Goal: Information Seeking & Learning: Find specific fact

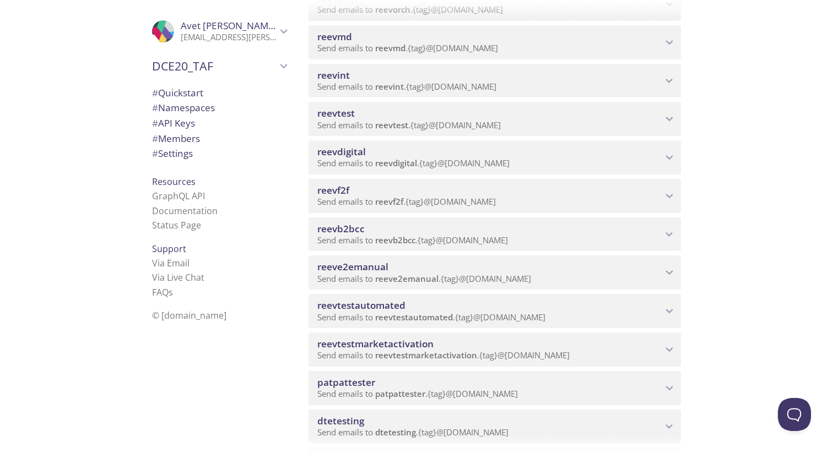
scroll to position [464, 0]
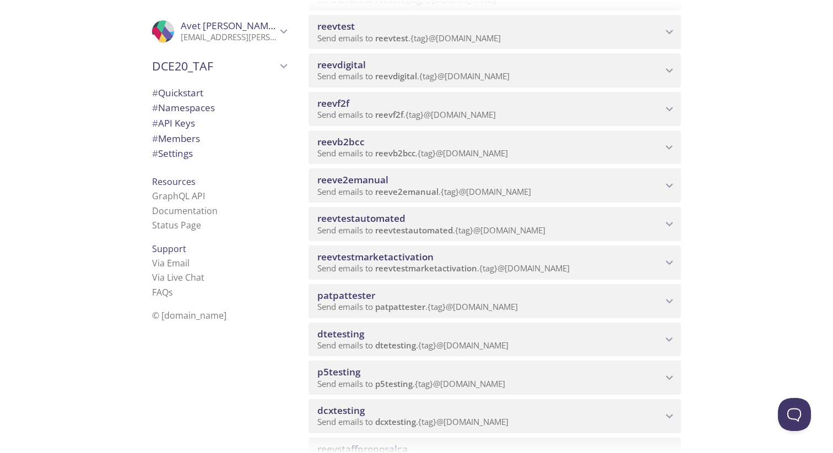
click at [406, 342] on span "dtetesting" at bounding box center [395, 345] width 41 height 11
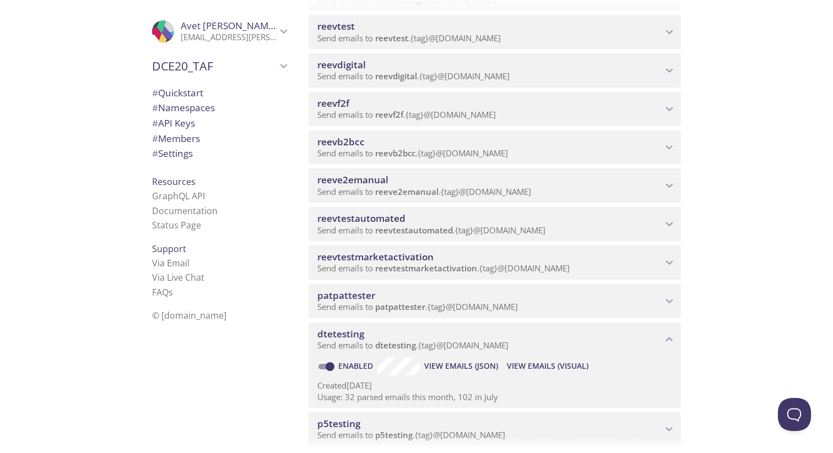
click at [551, 365] on span "View Emails (Visual)" at bounding box center [548, 366] width 82 height 13
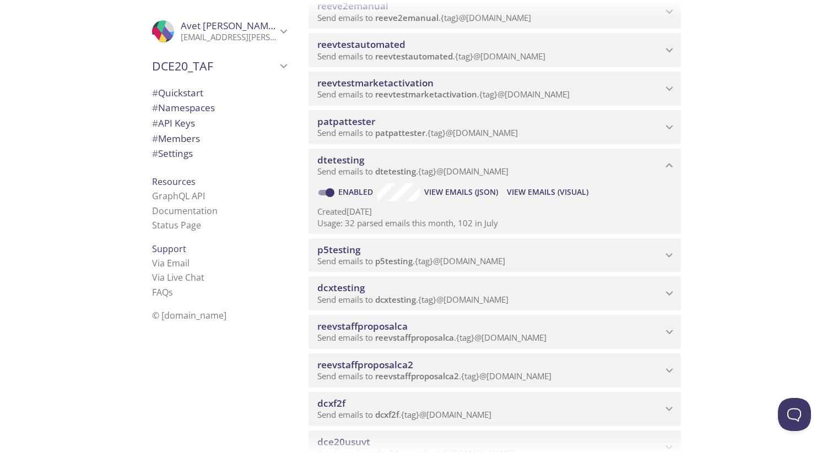
scroll to position [651, 0]
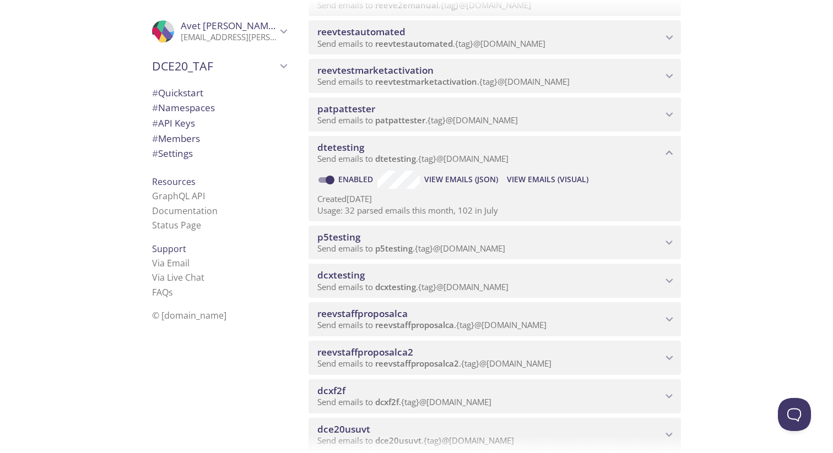
click at [507, 280] on span "dcxtesting" at bounding box center [489, 275] width 345 height 12
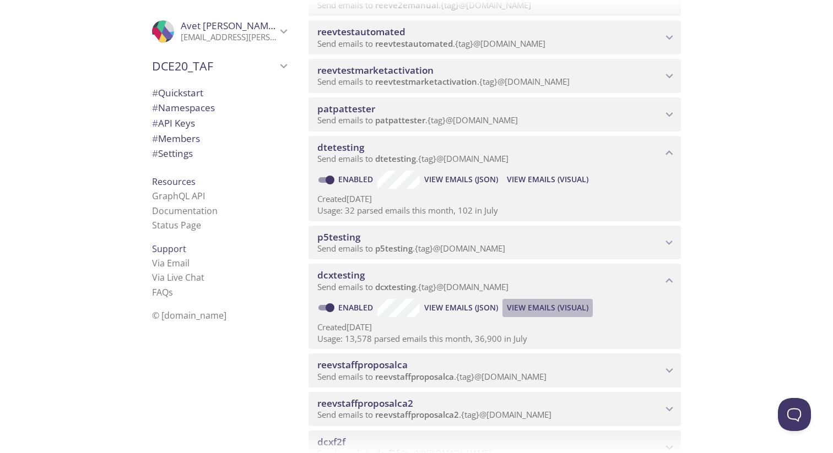
click at [553, 307] on span "View Emails (Visual)" at bounding box center [548, 307] width 82 height 13
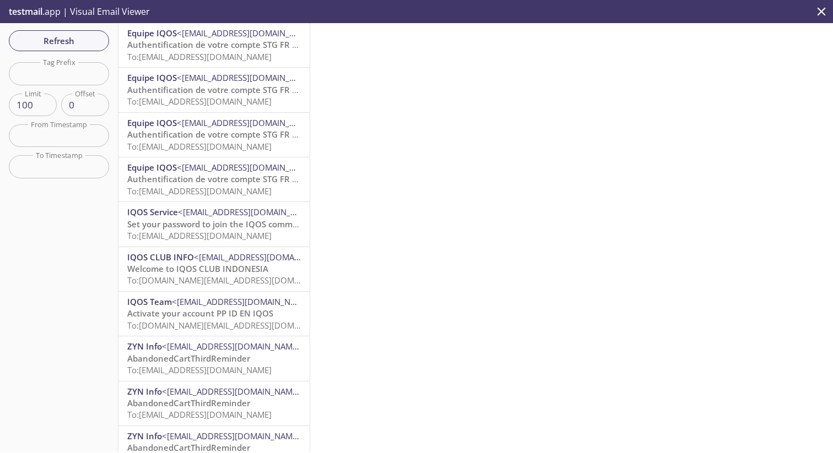
click at [395, 126] on div at bounding box center [571, 237] width 523 height 429
click at [242, 54] on span "To: [EMAIL_ADDRESS][DOMAIN_NAME]" at bounding box center [199, 56] width 144 height 11
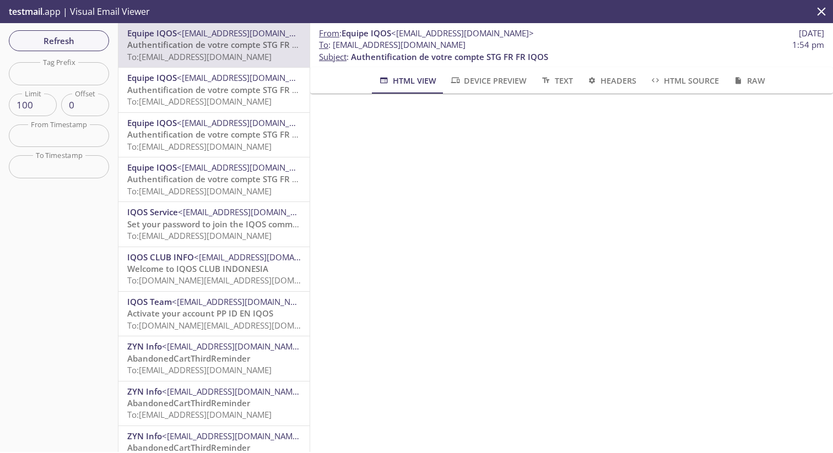
click at [356, 222] on div "From : Equipe IQOS <[EMAIL_ADDRESS][DOMAIN_NAME]> [DATE] To : [EMAIL_ADDRESS][D…" at bounding box center [571, 237] width 523 height 429
click at [71, 45] on span "Refresh" at bounding box center [59, 41] width 83 height 14
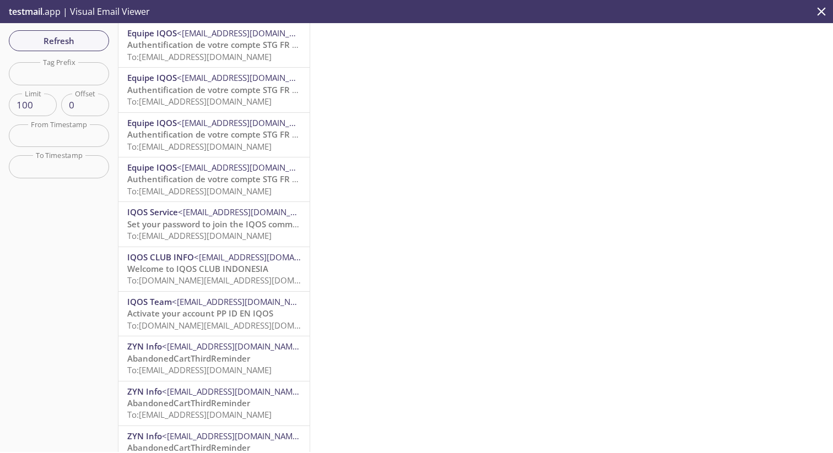
click at [394, 215] on div at bounding box center [571, 237] width 523 height 429
click at [448, 139] on div at bounding box center [571, 237] width 523 height 429
click at [416, 94] on div at bounding box center [571, 237] width 523 height 429
click at [86, 41] on span "Refresh" at bounding box center [59, 41] width 83 height 14
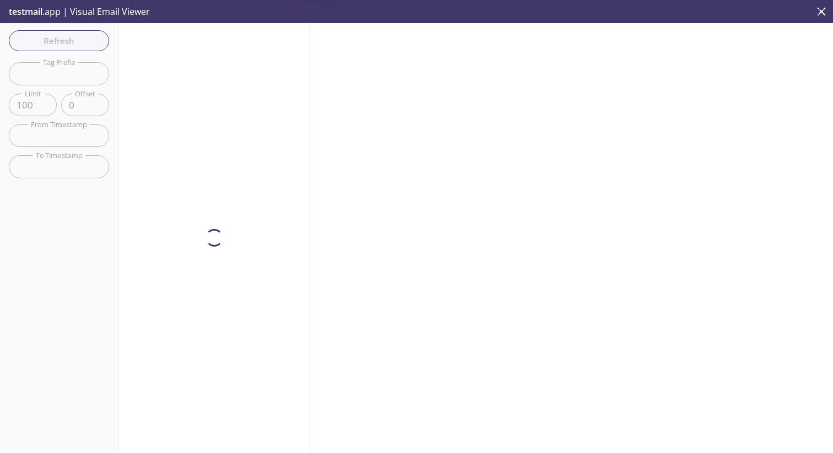
click at [523, 164] on div at bounding box center [571, 237] width 523 height 429
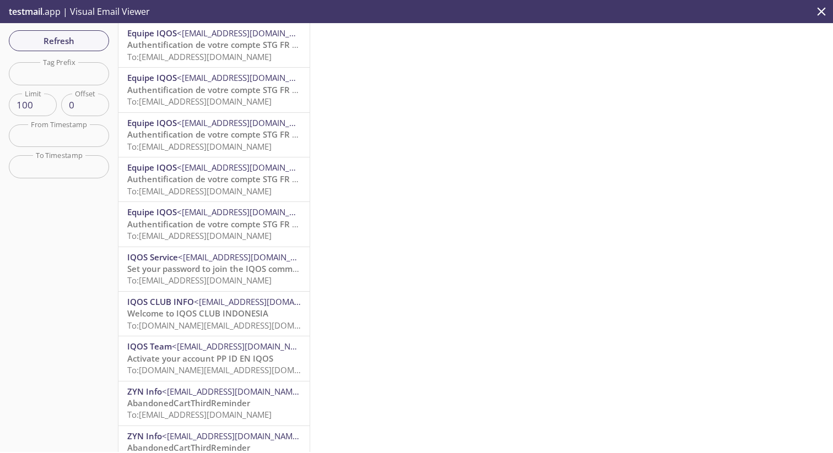
click at [155, 54] on span "To: [EMAIL_ADDRESS][DOMAIN_NAME]" at bounding box center [199, 56] width 144 height 11
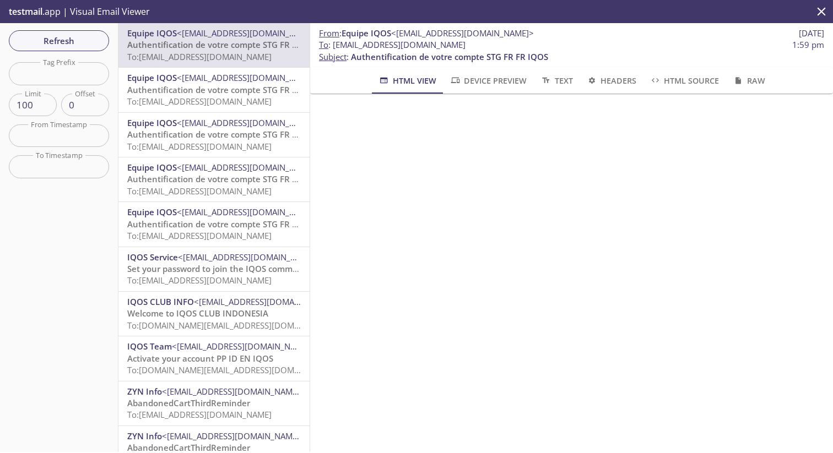
click at [395, 378] on div "From : Equipe IQOS <[EMAIL_ADDRESS][DOMAIN_NAME]> [DATE] To : [EMAIL_ADDRESS][D…" at bounding box center [571, 237] width 523 height 429
click at [48, 37] on span "Refresh" at bounding box center [59, 41] width 83 height 14
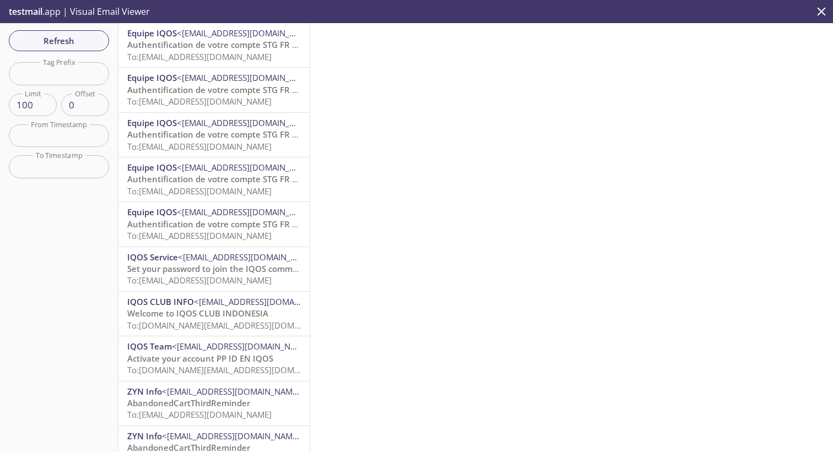
click at [345, 80] on div at bounding box center [571, 237] width 523 height 429
click at [95, 44] on span "Refresh" at bounding box center [59, 41] width 83 height 14
click at [81, 39] on span "Refresh" at bounding box center [59, 41] width 83 height 14
click at [212, 46] on span "Authentification de votre compte STG FR FR IQOS" at bounding box center [225, 44] width 197 height 11
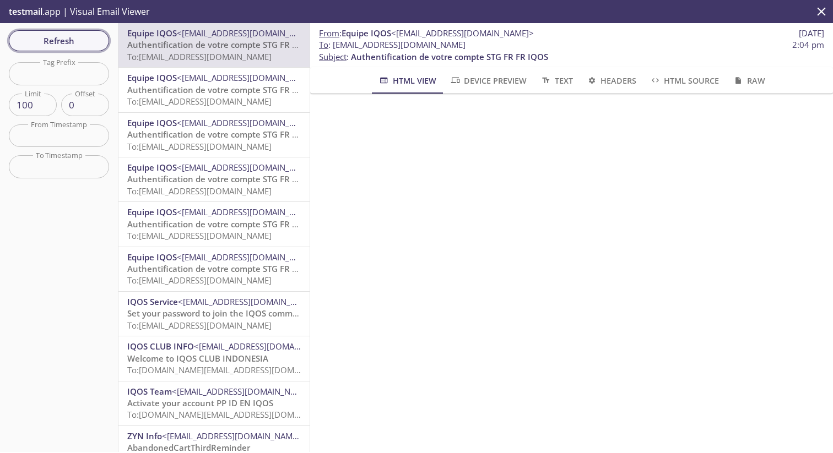
click at [66, 34] on span "Refresh" at bounding box center [59, 41] width 83 height 14
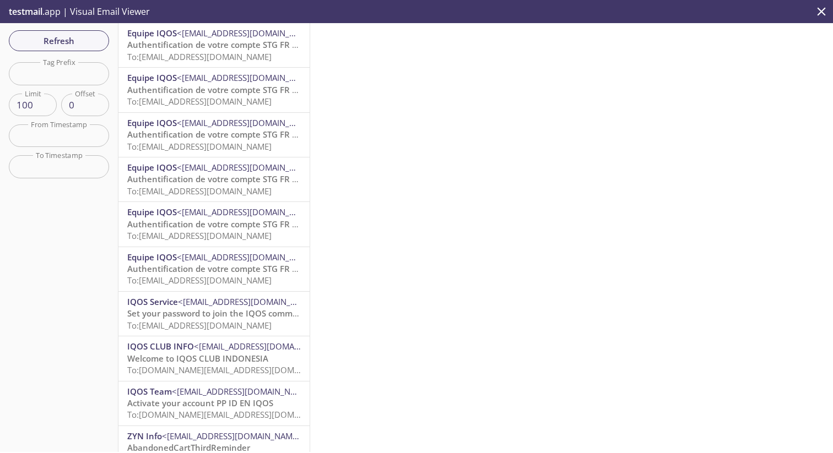
click at [244, 48] on span "Authentification de votre compte STG FR FR IQOS" at bounding box center [225, 44] width 197 height 11
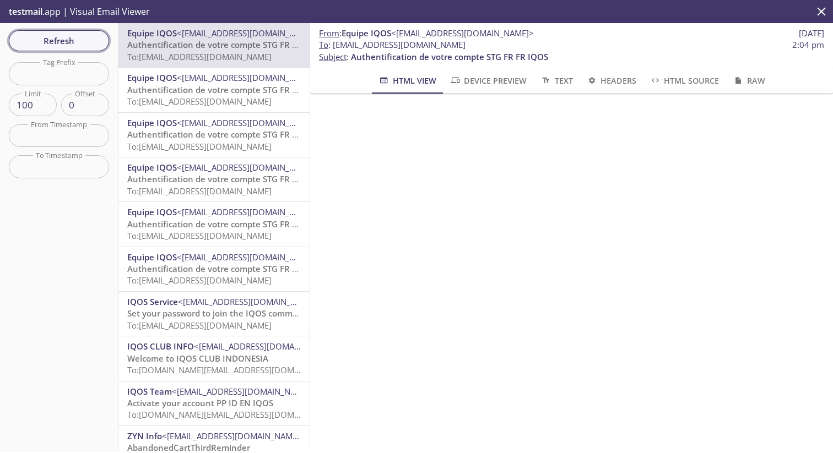
click at [69, 37] on span "Refresh" at bounding box center [59, 41] width 83 height 14
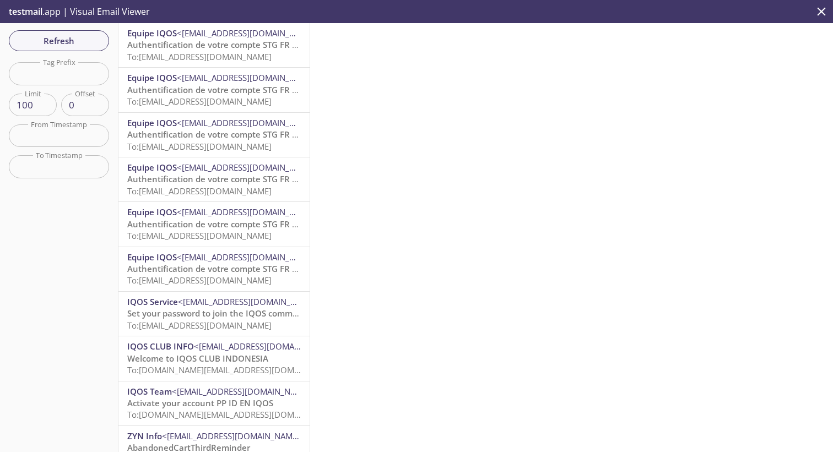
click at [268, 58] on span "To: [EMAIL_ADDRESS][DOMAIN_NAME]" at bounding box center [199, 56] width 144 height 11
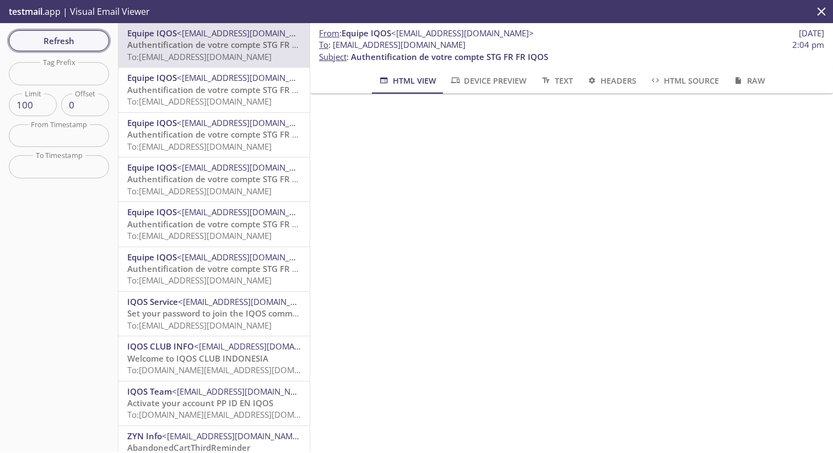
click at [51, 45] on span "Refresh" at bounding box center [59, 41] width 83 height 14
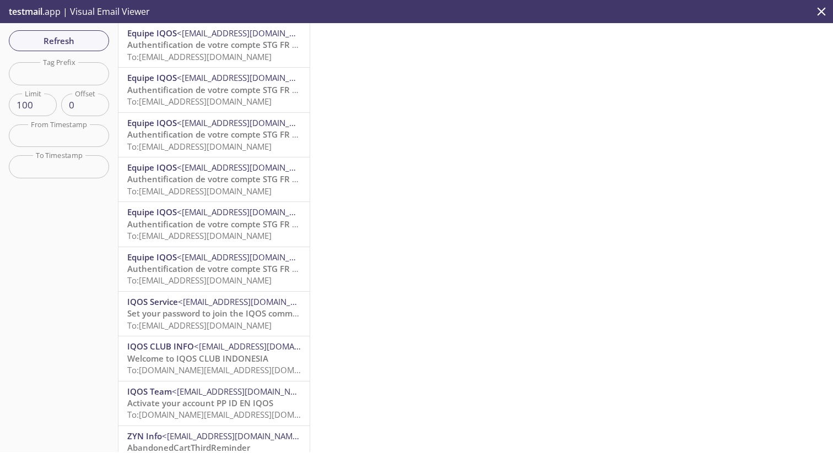
click at [56, 36] on span "Refresh" at bounding box center [59, 41] width 83 height 14
click at [56, 36] on div "Refresh Filters Tag Prefix Tag Prefix Limit 100 Limit Offset 0 Offset From Time…" at bounding box center [59, 237] width 118 height 429
click at [625, 117] on div at bounding box center [571, 237] width 523 height 429
click at [243, 59] on span "To: [EMAIL_ADDRESS][DOMAIN_NAME]" at bounding box center [199, 56] width 144 height 11
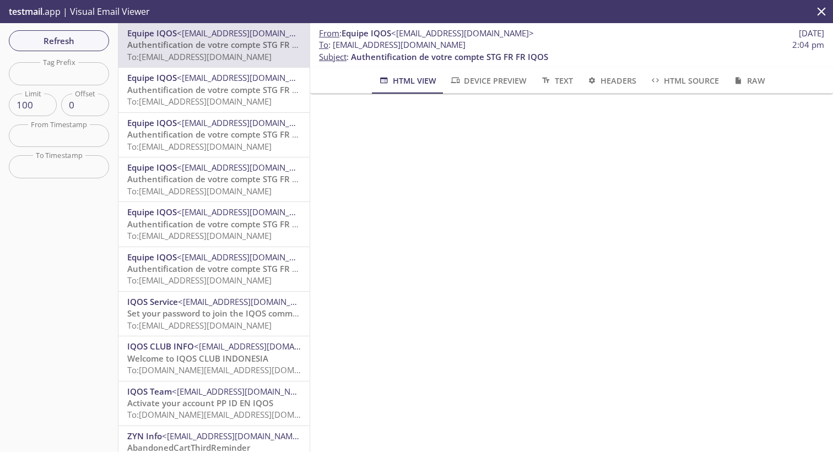
click at [376, 45] on span "To : [EMAIL_ADDRESS][DOMAIN_NAME]" at bounding box center [392, 45] width 147 height 12
drag, startPoint x: 332, startPoint y: 43, endPoint x: 508, endPoint y: 42, distance: 176.8
click at [509, 42] on span "To : [EMAIL_ADDRESS][DOMAIN_NAME] 2:04 pm" at bounding box center [571, 45] width 505 height 12
copy span "[EMAIL_ADDRESS][DOMAIN_NAME]"
click at [72, 37] on span "Refresh" at bounding box center [59, 41] width 83 height 14
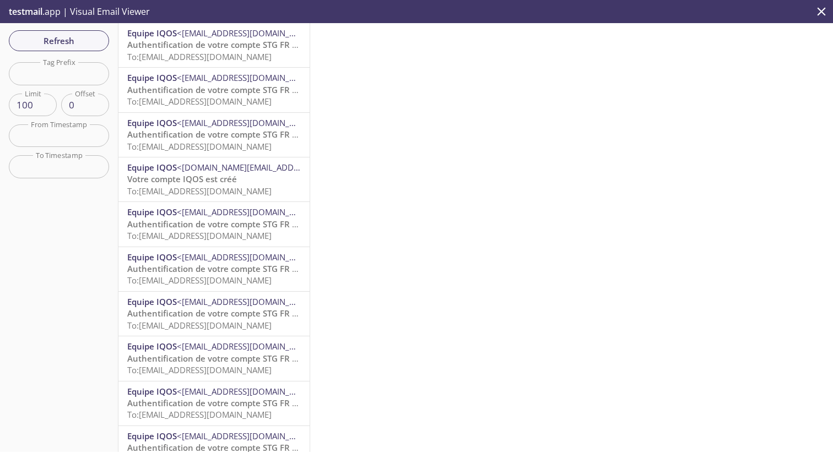
click at [173, 142] on span "To: [EMAIL_ADDRESS][DOMAIN_NAME]" at bounding box center [199, 146] width 144 height 11
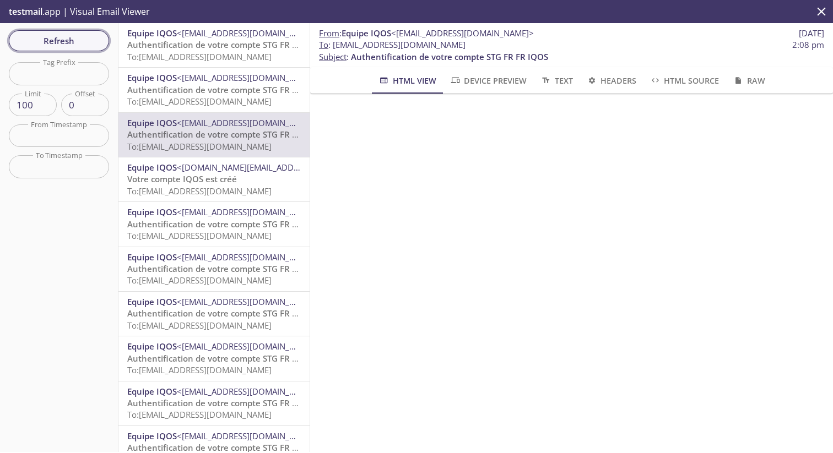
click at [69, 36] on span "Refresh" at bounding box center [59, 41] width 83 height 14
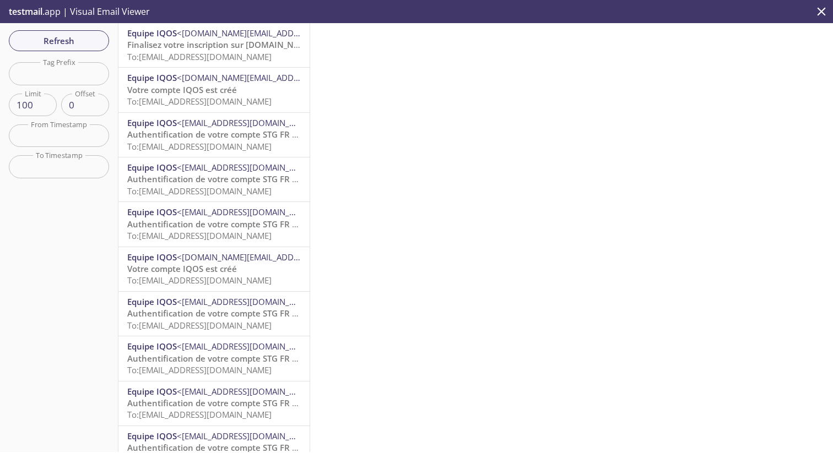
click at [408, 72] on div at bounding box center [571, 237] width 523 height 429
